Goal: Check status

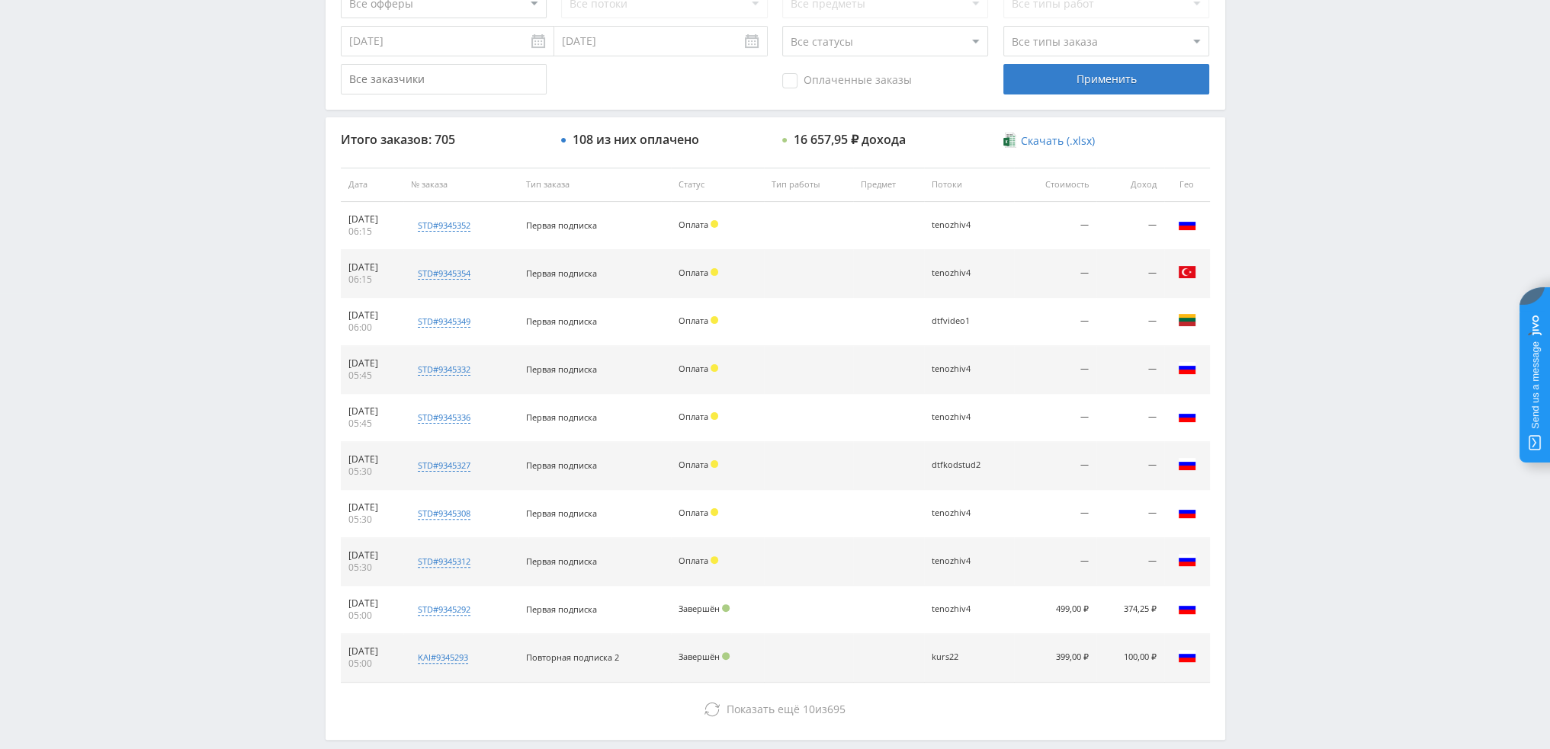
scroll to position [457, 0]
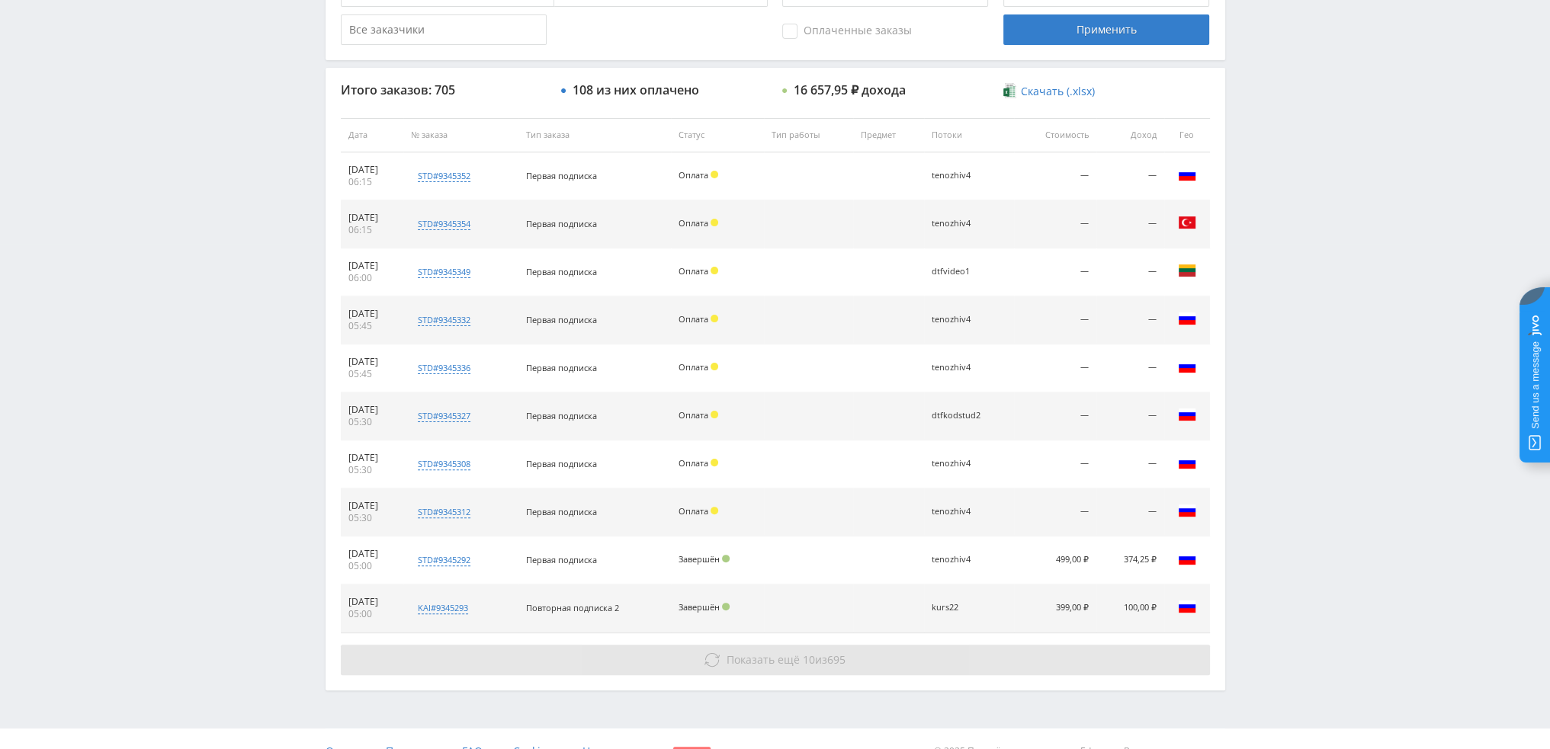
click at [774, 624] on div "Итого заказов: 705 108 из них оплачено 16 657,95 ₽ дохода Скачать (.xlsx) Дата …" at bounding box center [776, 379] width 900 height 622
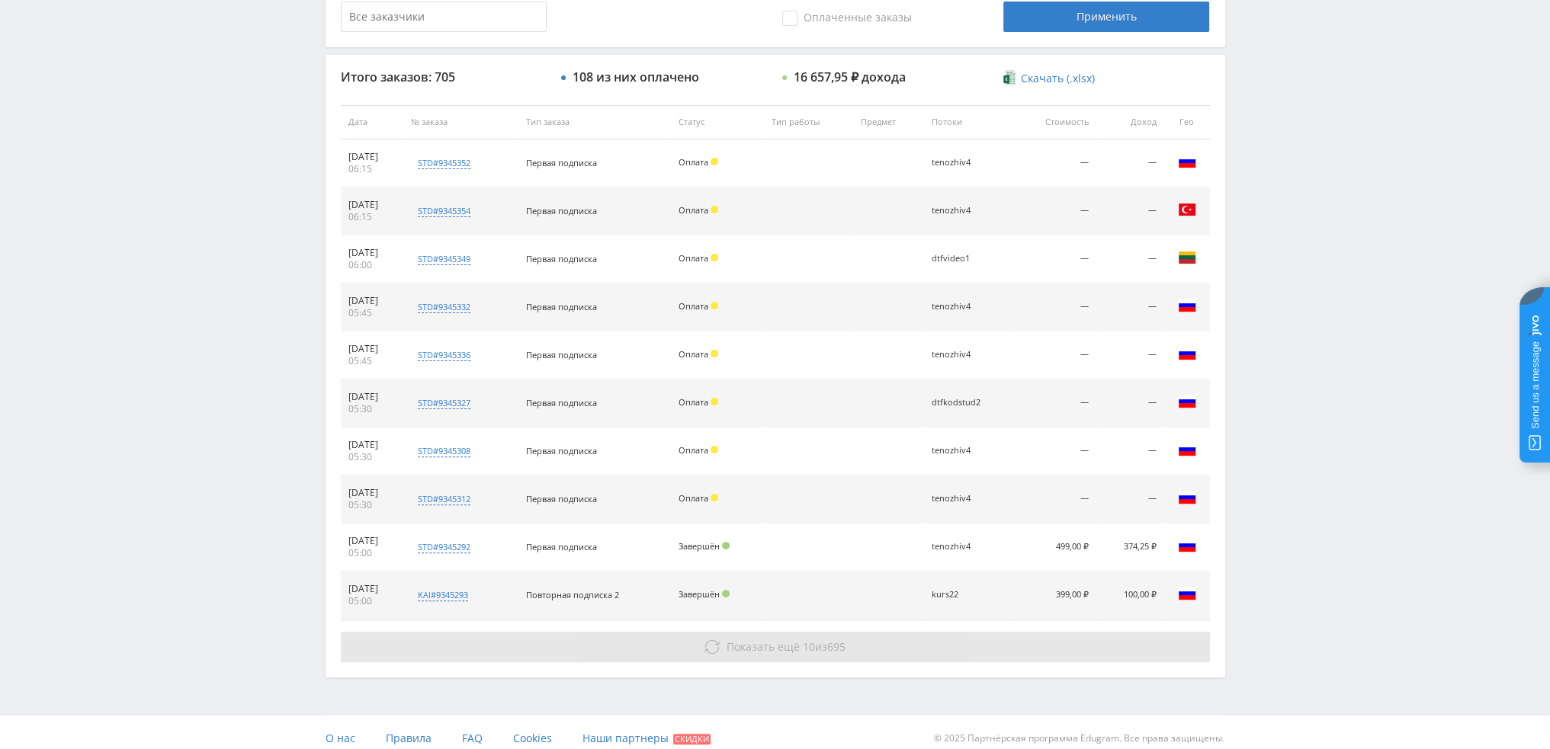
scroll to position [528, 0]
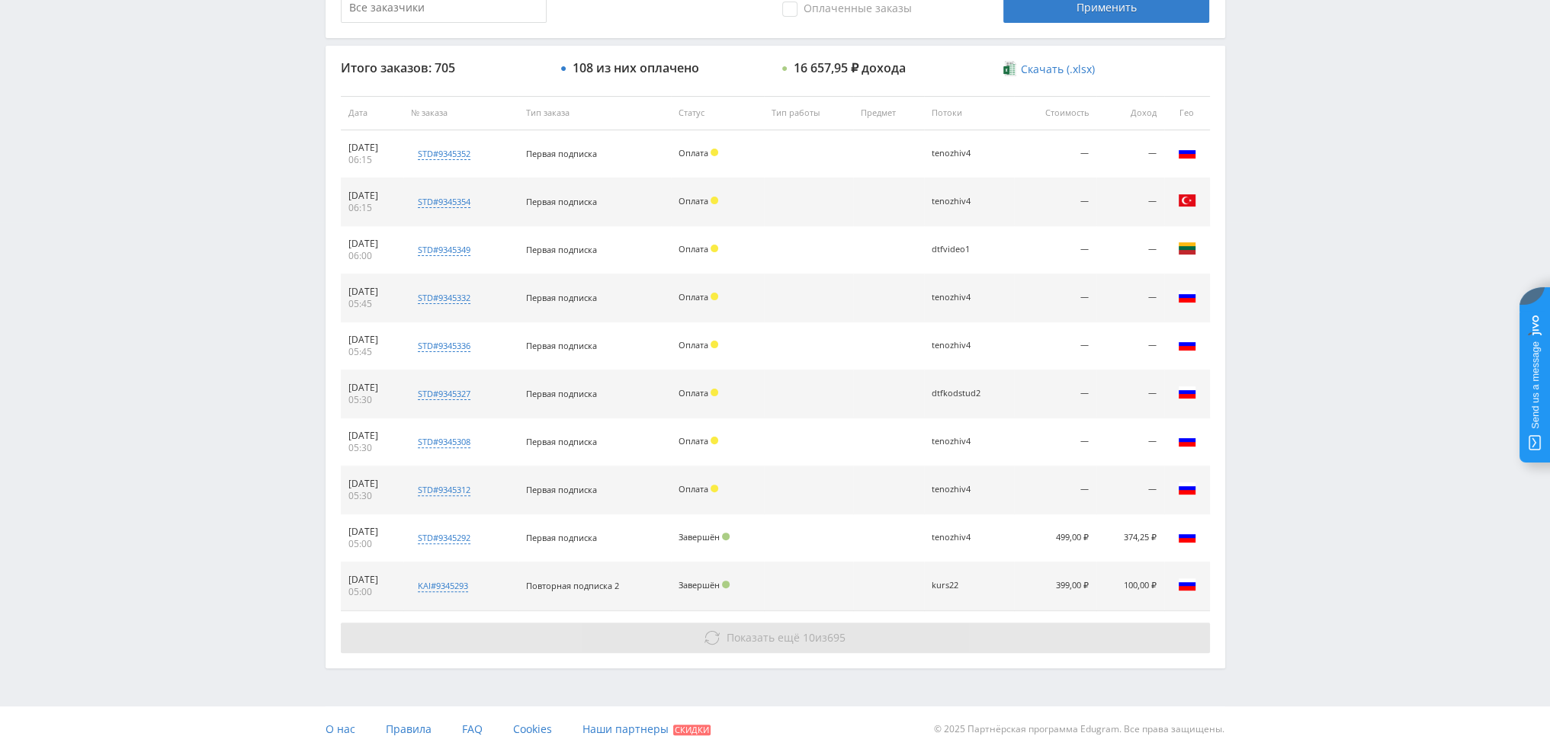
click at [779, 649] on button "Показать ещё 10 из 695" at bounding box center [775, 638] width 869 height 30
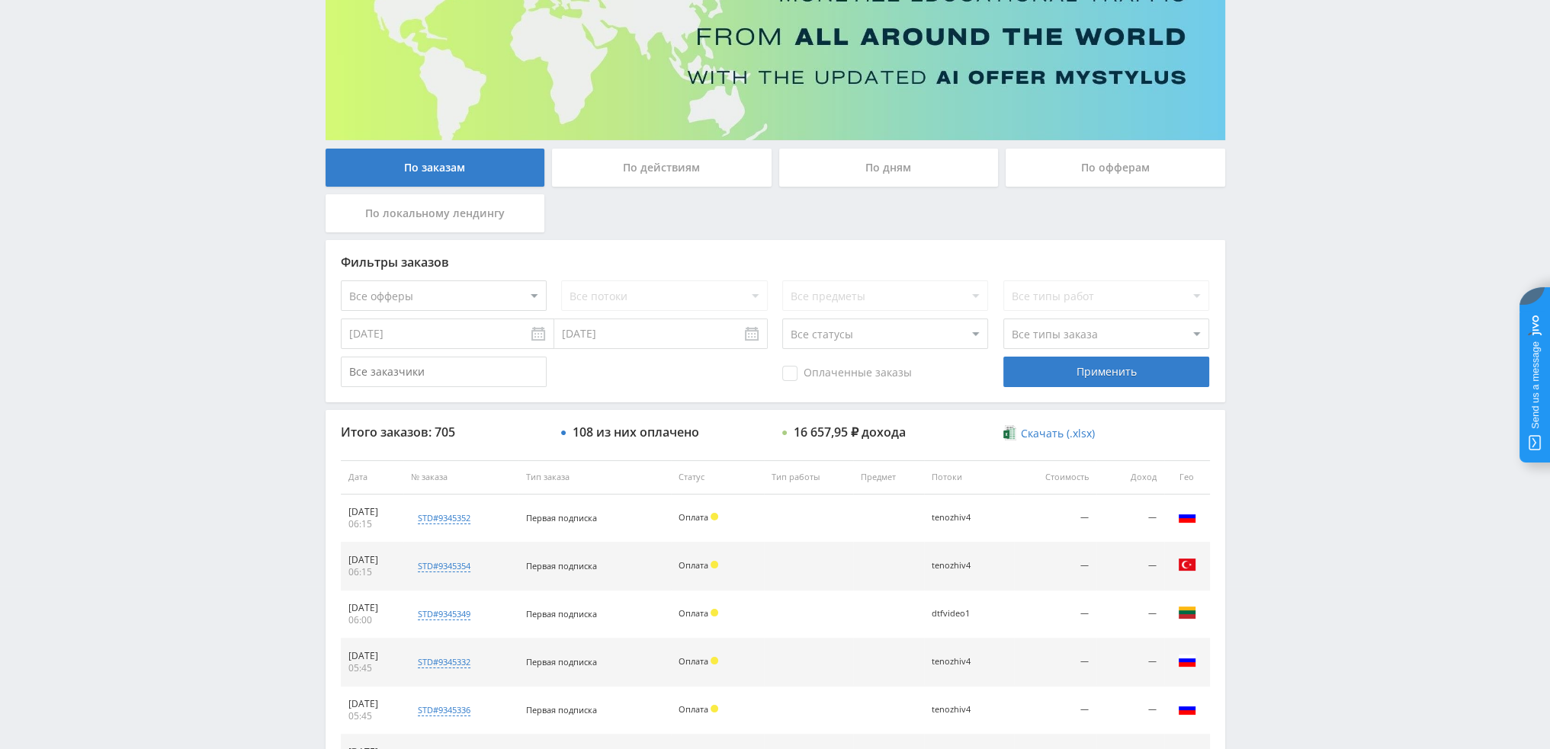
scroll to position [0, 0]
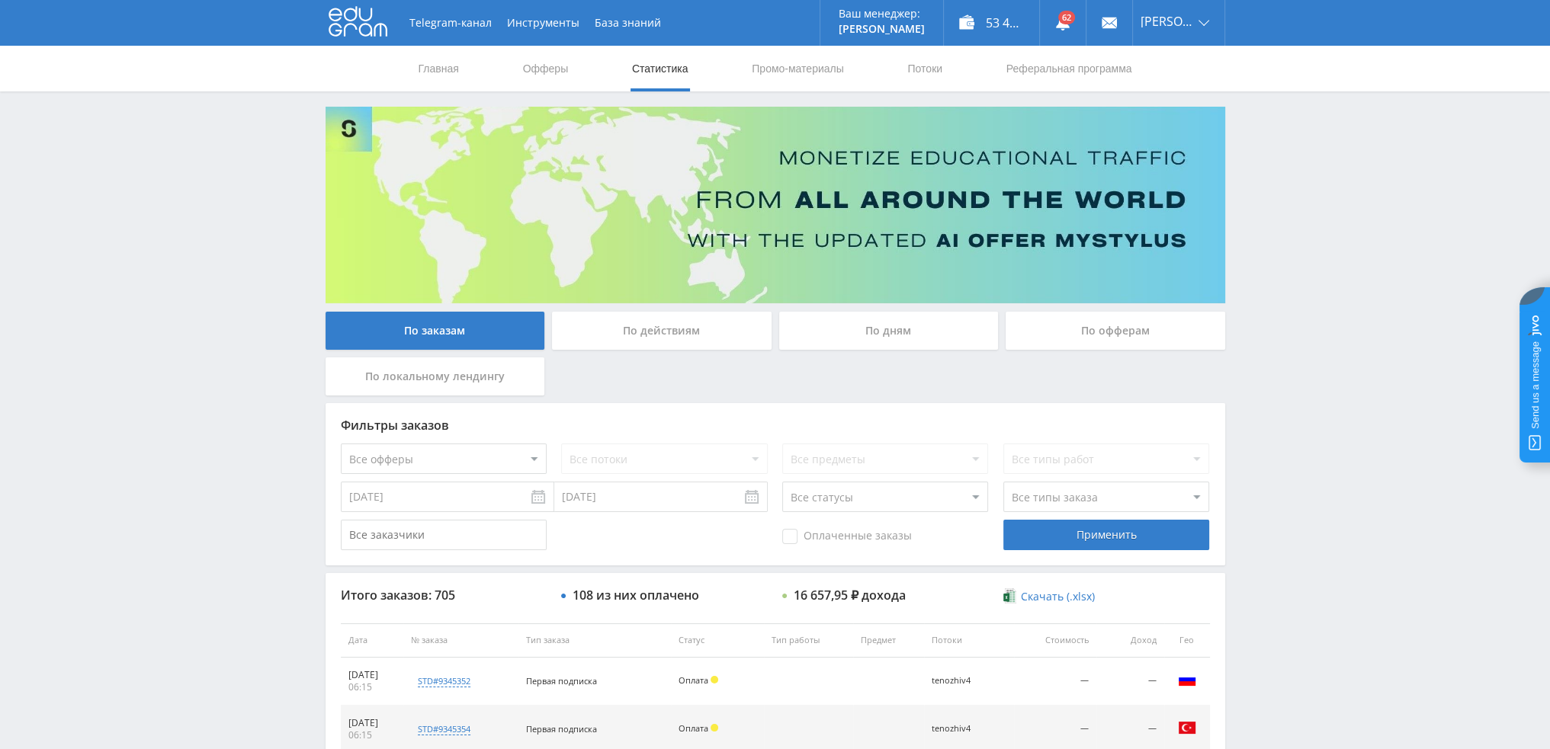
click at [855, 333] on div "По дням" at bounding box center [889, 331] width 220 height 38
click at [0, 0] on input "По дням" at bounding box center [0, 0] width 0 height 0
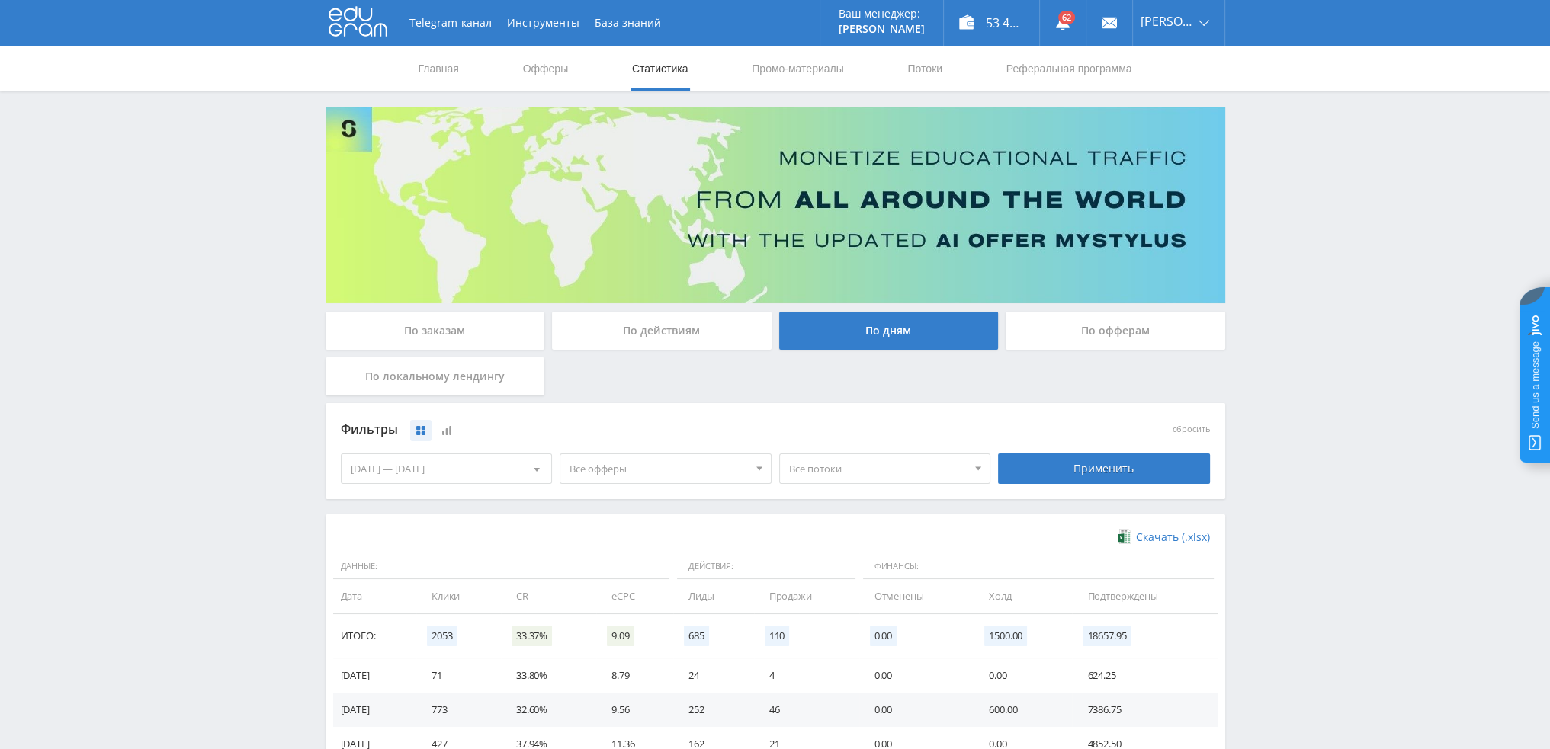
click at [814, 474] on span "Все потоки" at bounding box center [878, 468] width 178 height 29
click at [575, 471] on span "Все офферы" at bounding box center [659, 468] width 178 height 29
click at [608, 634] on button "Study AI (RevShare)" at bounding box center [665, 628] width 210 height 21
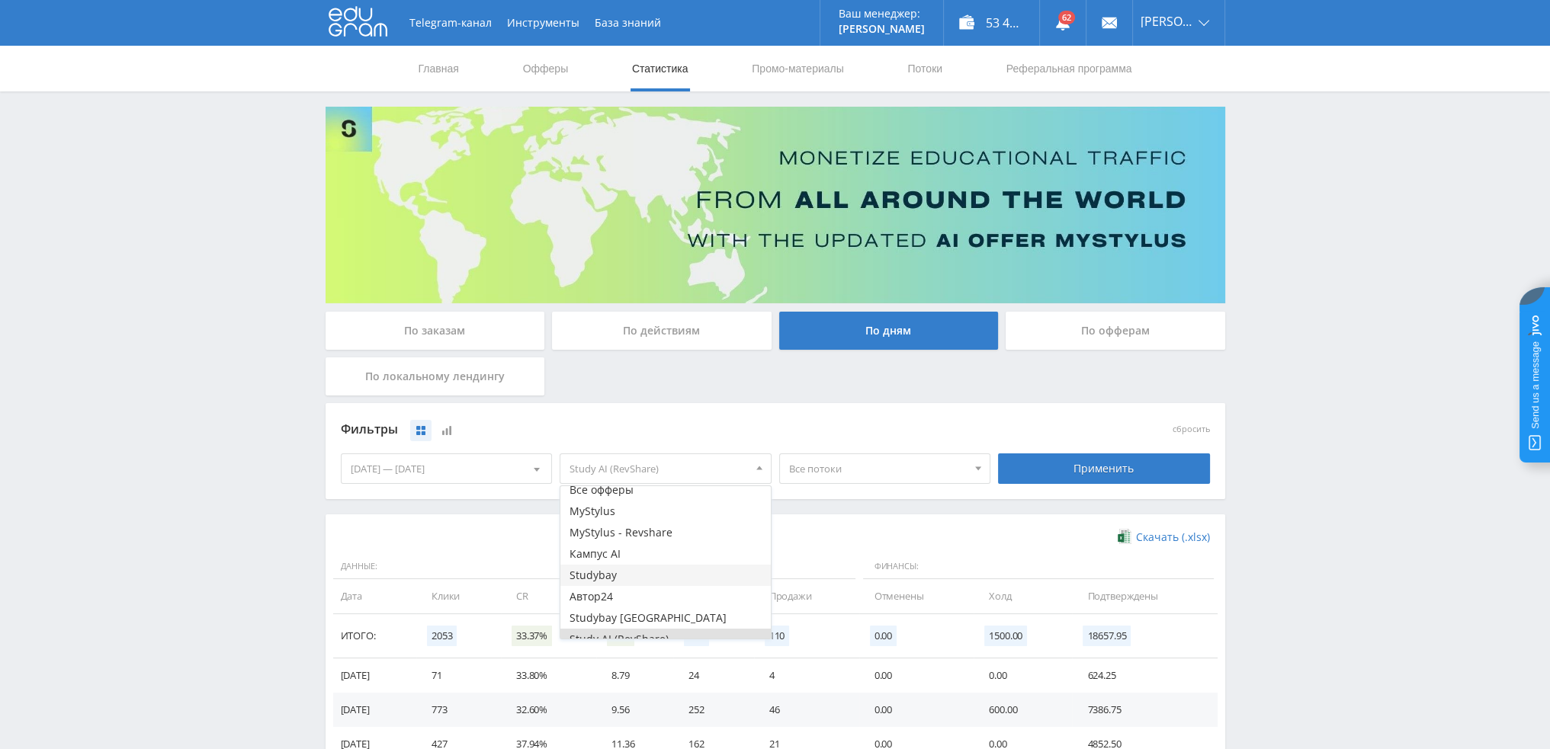
scroll to position [18, 0]
click at [1113, 480] on div "Применить" at bounding box center [1104, 469] width 212 height 30
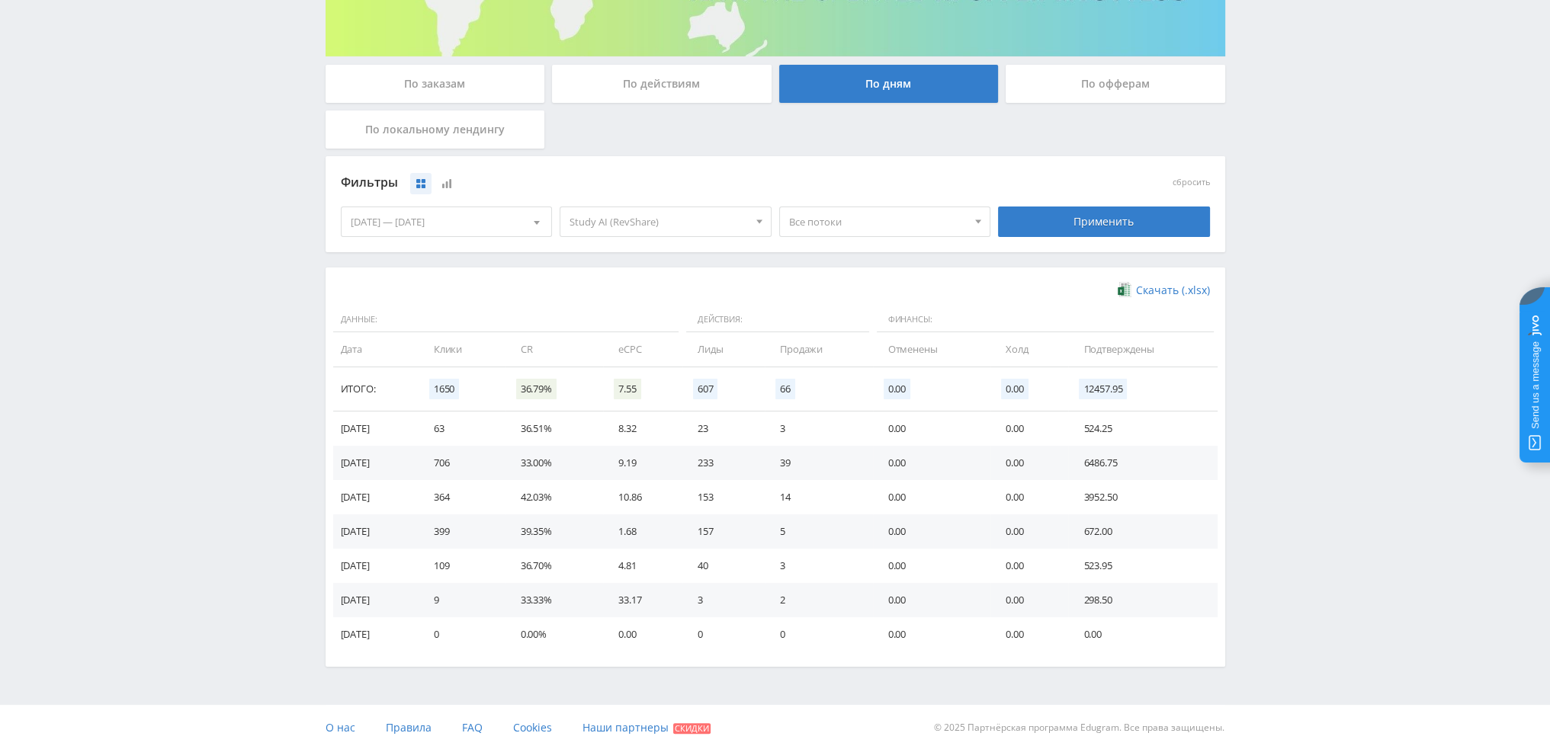
scroll to position [247, 0]
click at [849, 226] on span "Все потоки" at bounding box center [878, 221] width 178 height 29
click at [848, 287] on button "dtfvideo1" at bounding box center [885, 289] width 210 height 21
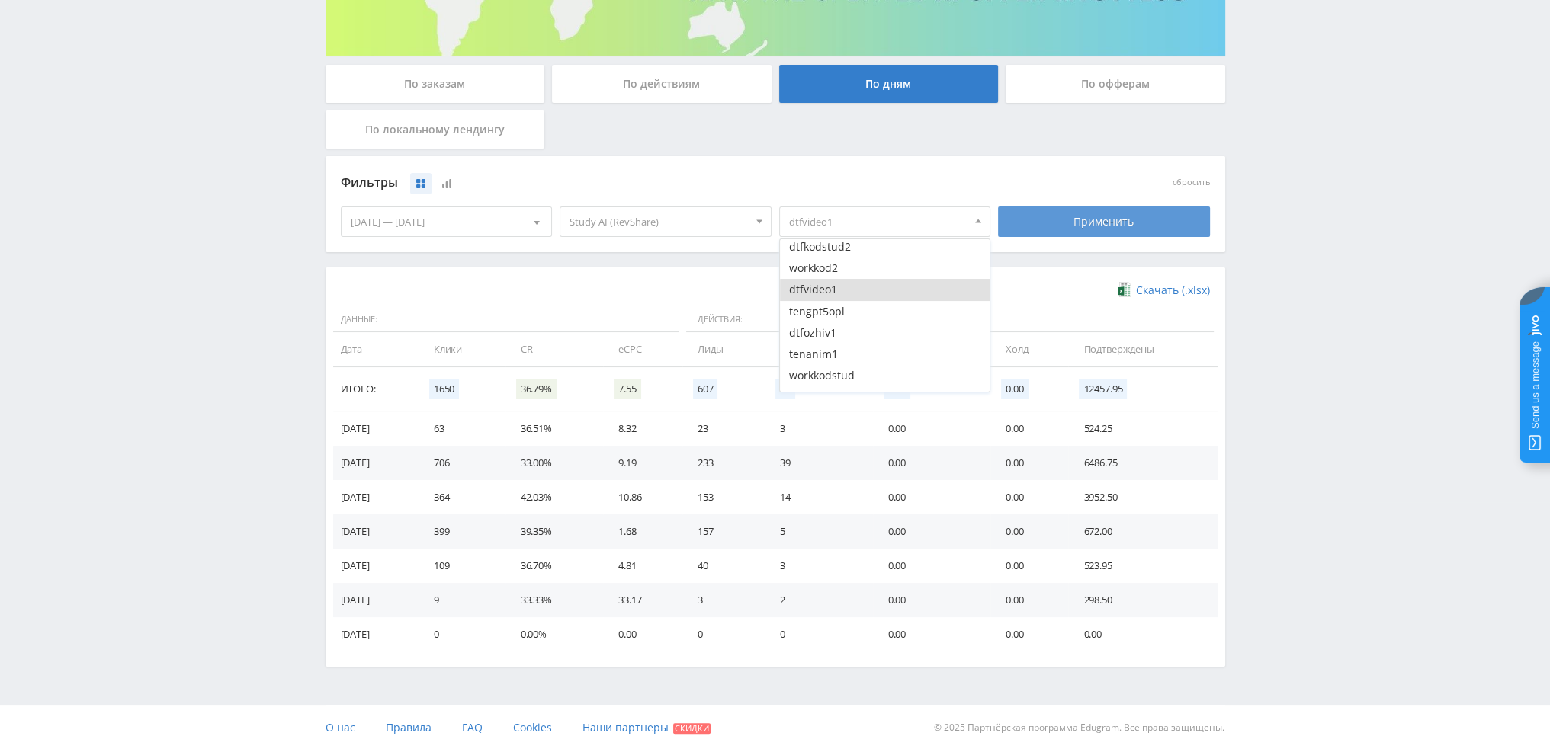
click at [1130, 229] on div "Применить" at bounding box center [1104, 222] width 212 height 30
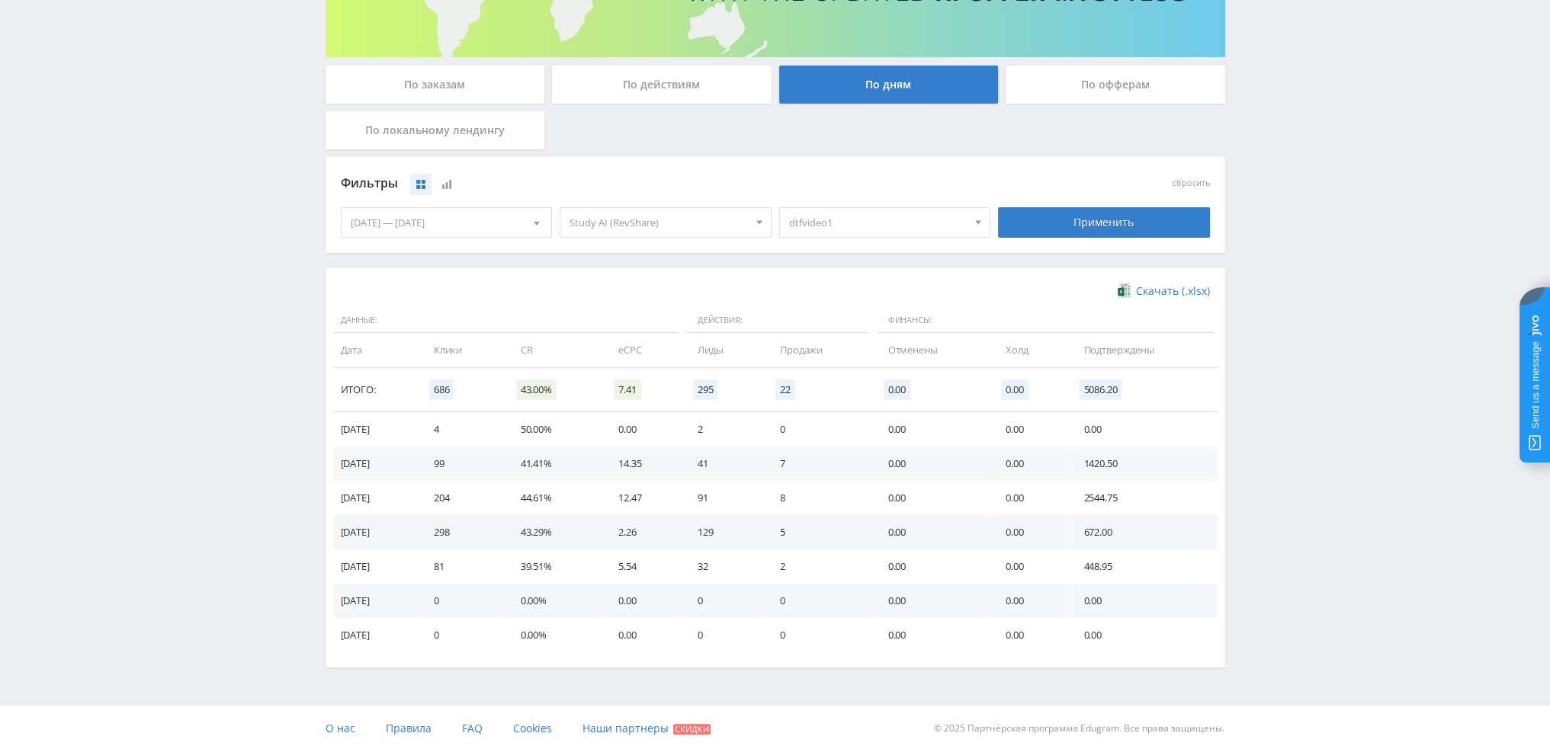
scroll to position [247, 0]
